Goal: Navigation & Orientation: Find specific page/section

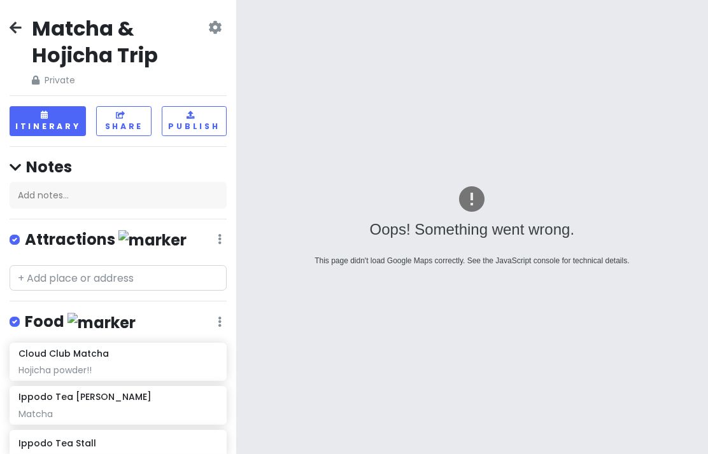
click at [32, 20] on h2 "Matcha & Hojicha Trip" at bounding box center [119, 41] width 174 height 53
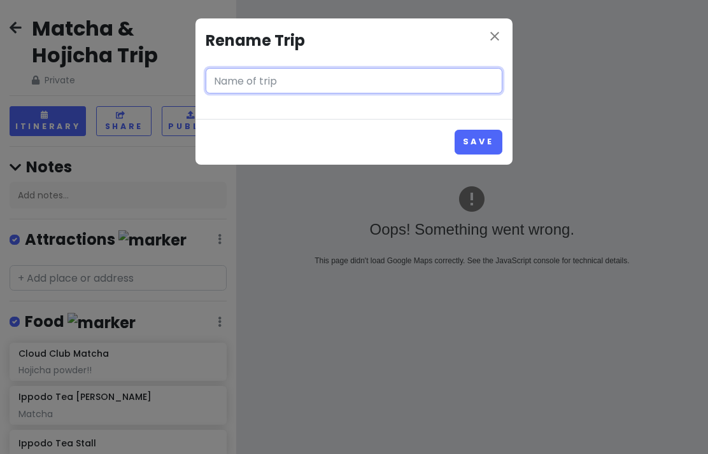
type input "Matcha & Hojicha Trip"
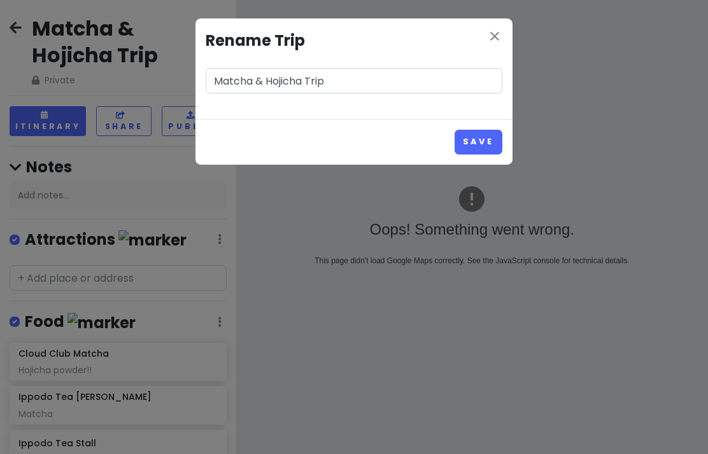
click at [3, 36] on div "close Rename Trip Matcha & [PERSON_NAME] Trip Save" at bounding box center [354, 227] width 708 height 454
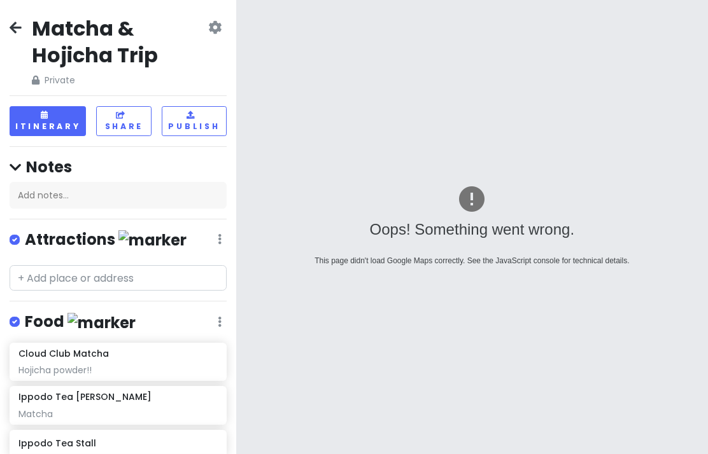
click at [20, 31] on icon at bounding box center [16, 27] width 12 height 10
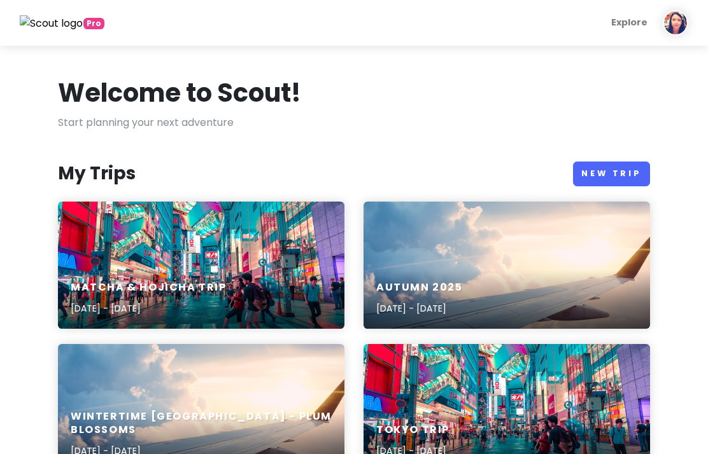
click at [199, 245] on div "Matcha & Hojicha Trip [DATE] - [DATE]" at bounding box center [201, 265] width 286 height 127
